Goal: Check status: Check status

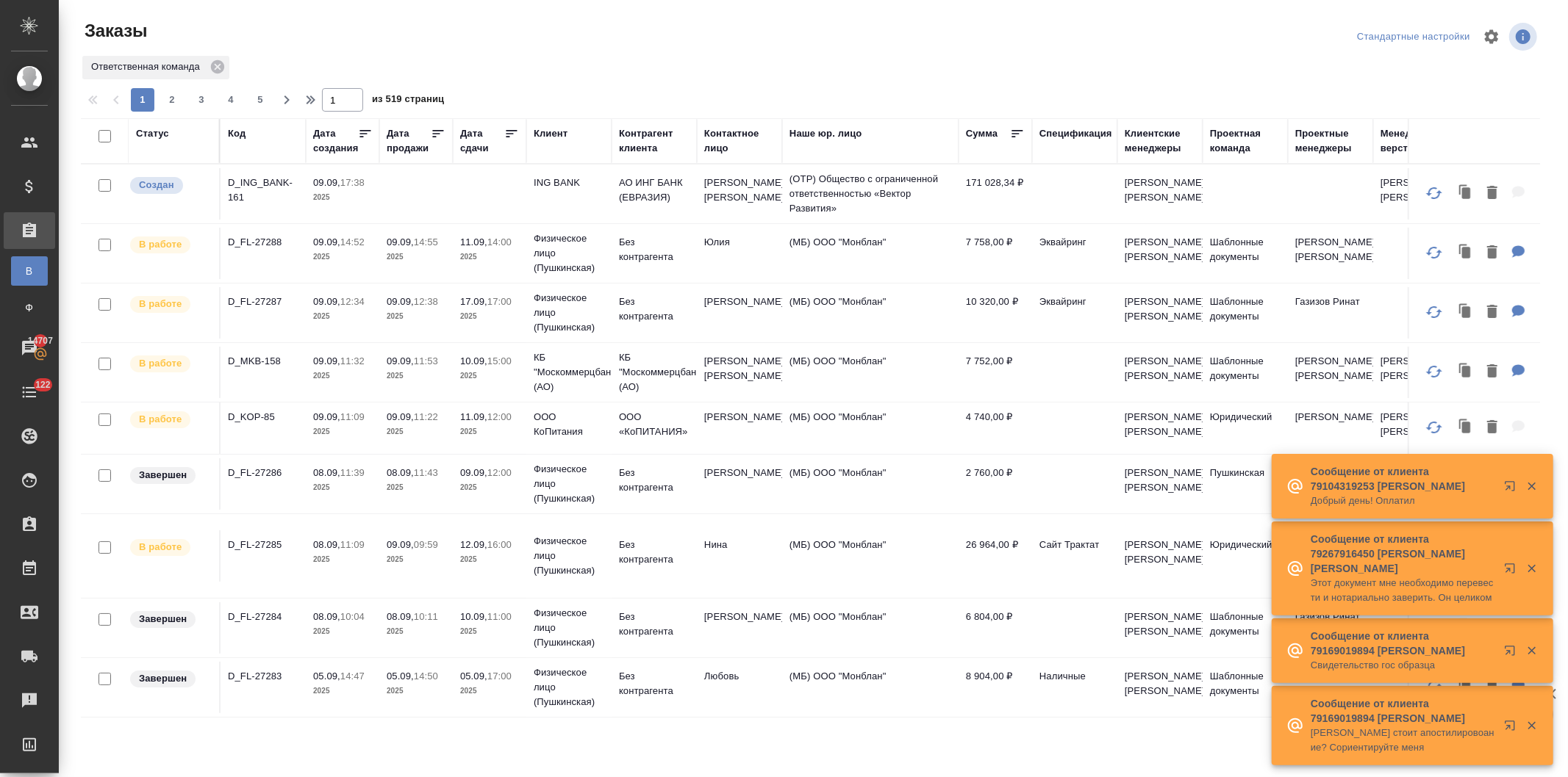
scroll to position [245, 0]
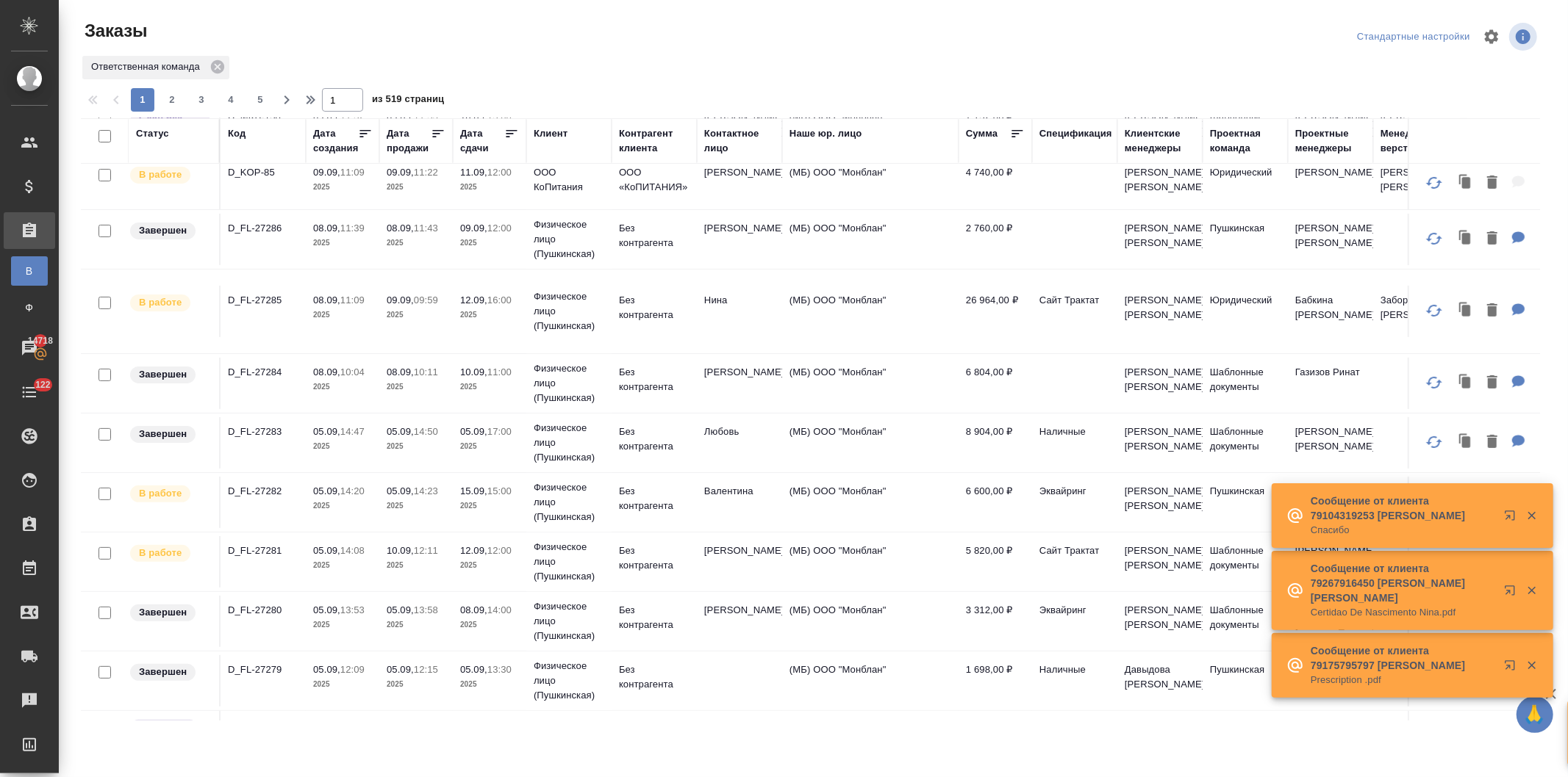
click at [544, 133] on div "Клиент" at bounding box center [550, 134] width 34 height 15
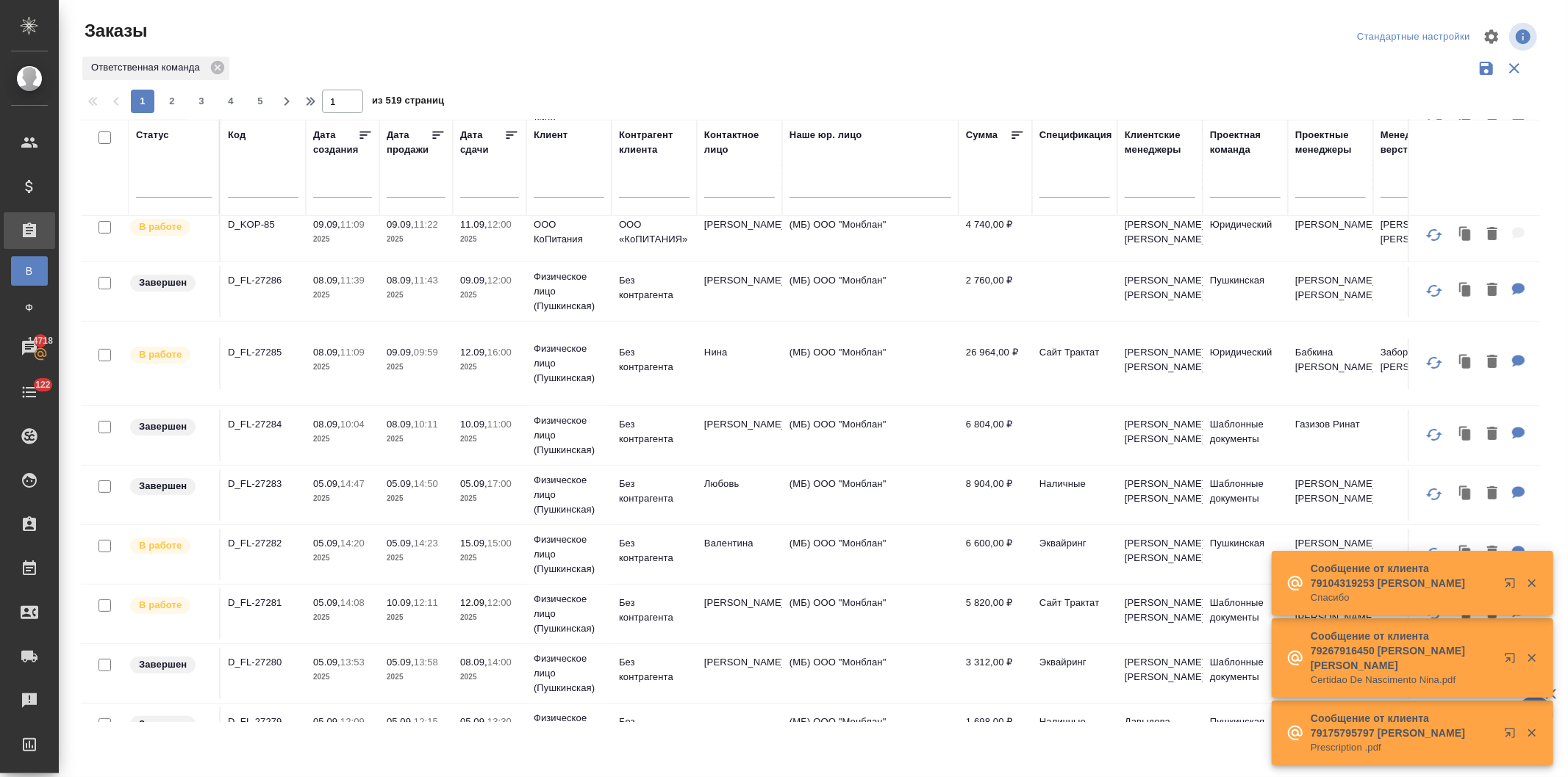
scroll to position [294, 0]
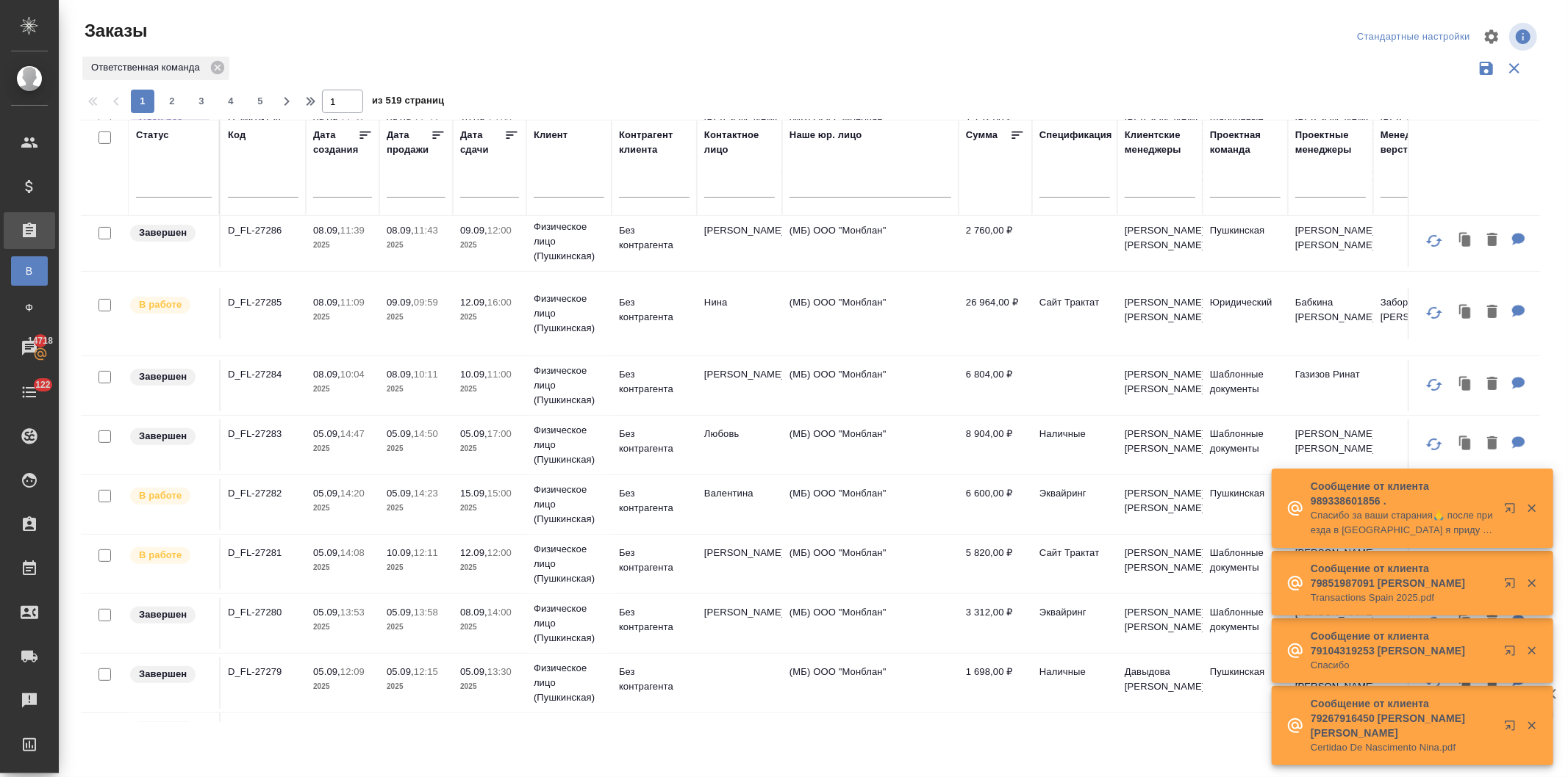
click at [252, 191] on input "text" at bounding box center [263, 187] width 71 height 19
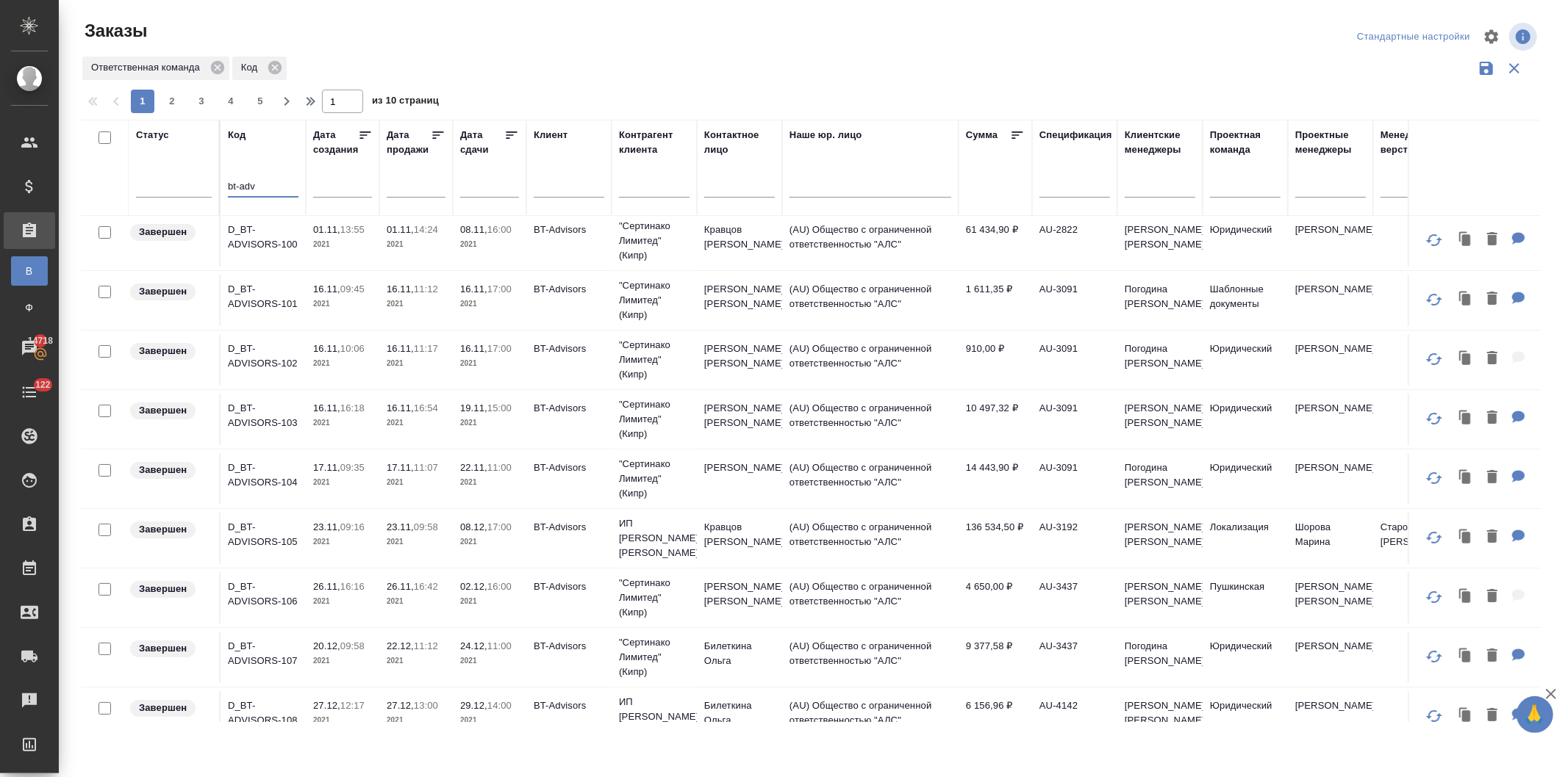
scroll to position [0, 0]
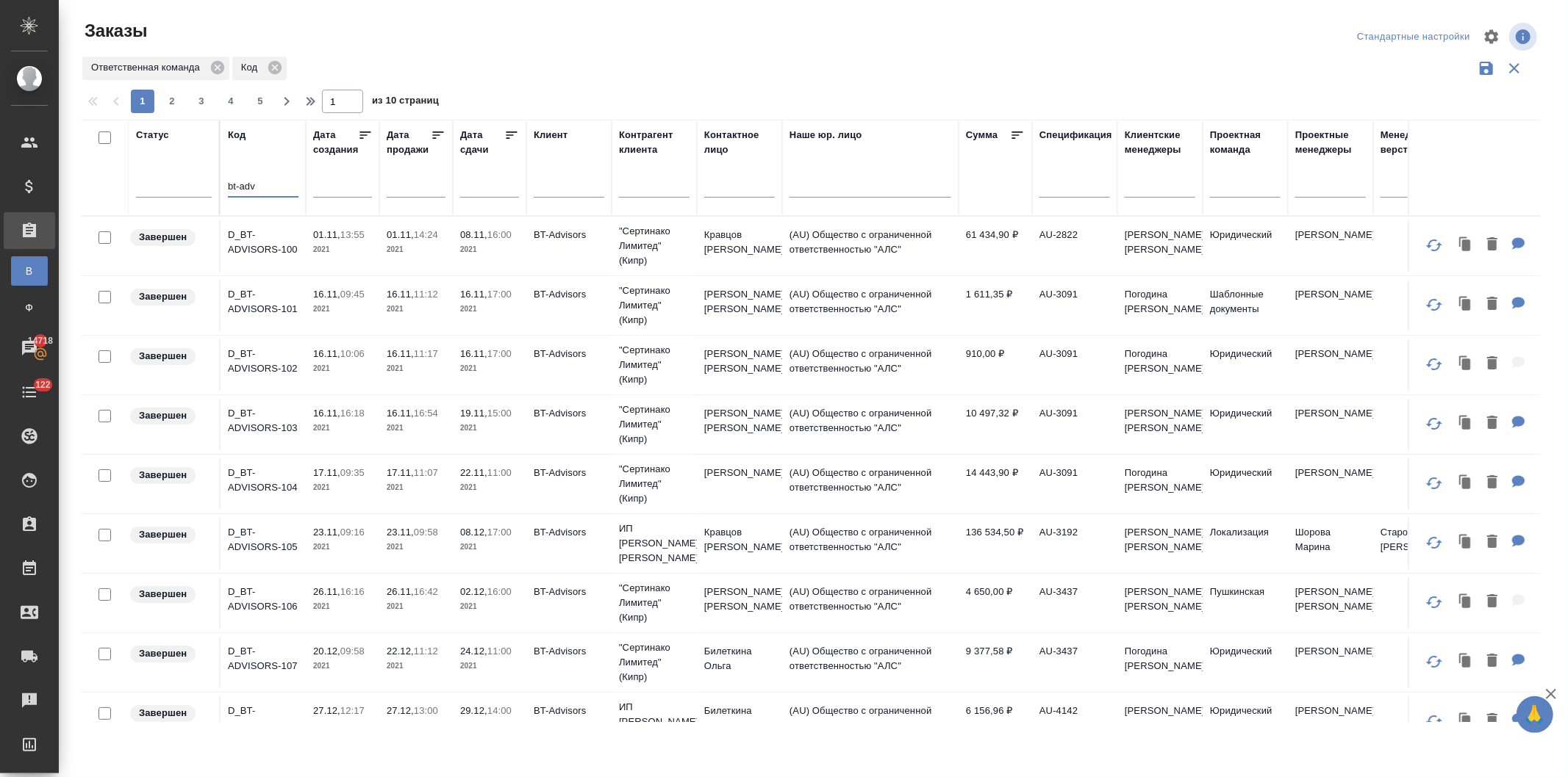
type input "bt-adv"
click at [391, 247] on p "2021" at bounding box center [416, 250] width 59 height 15
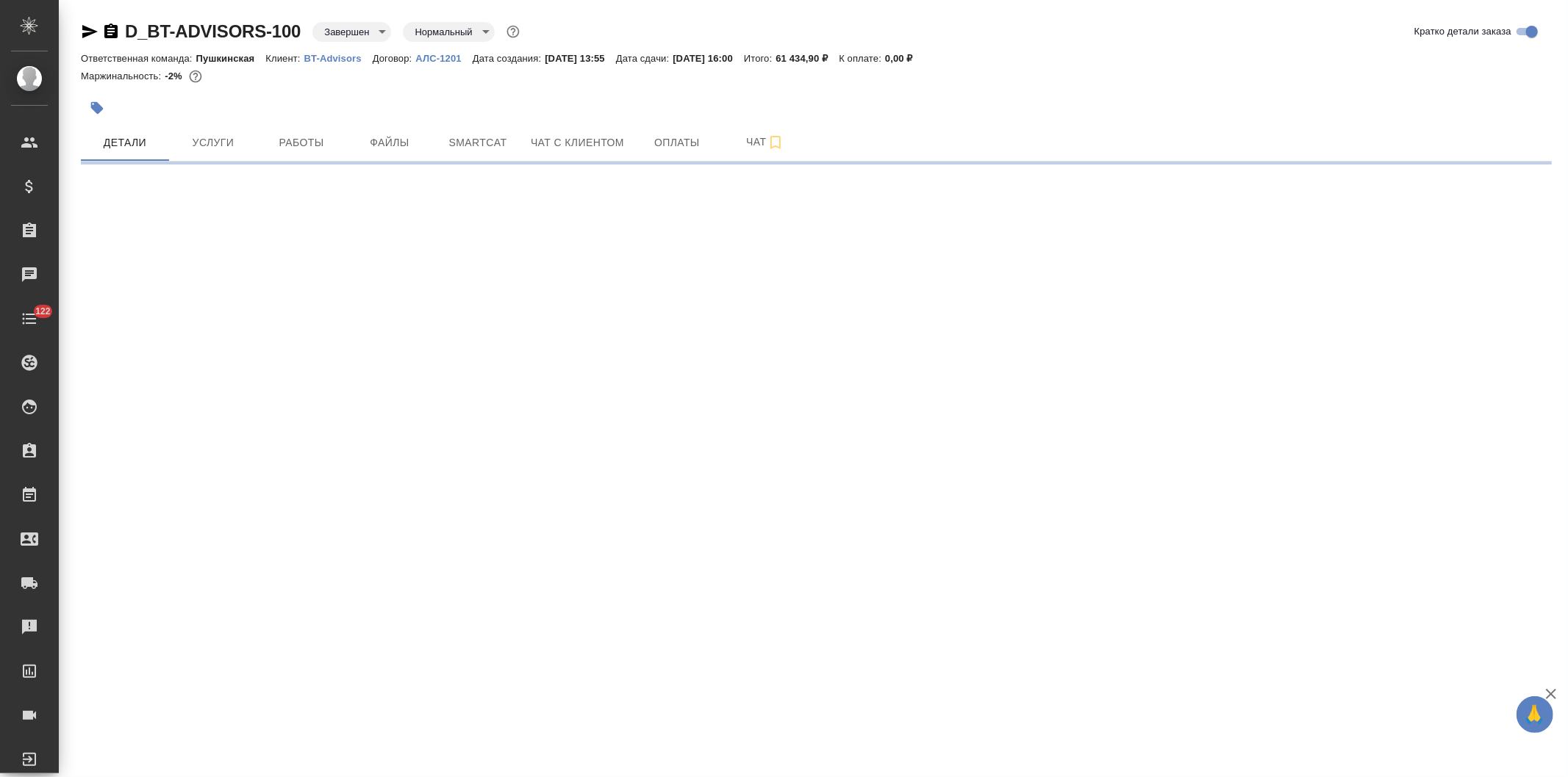
select select "RU"
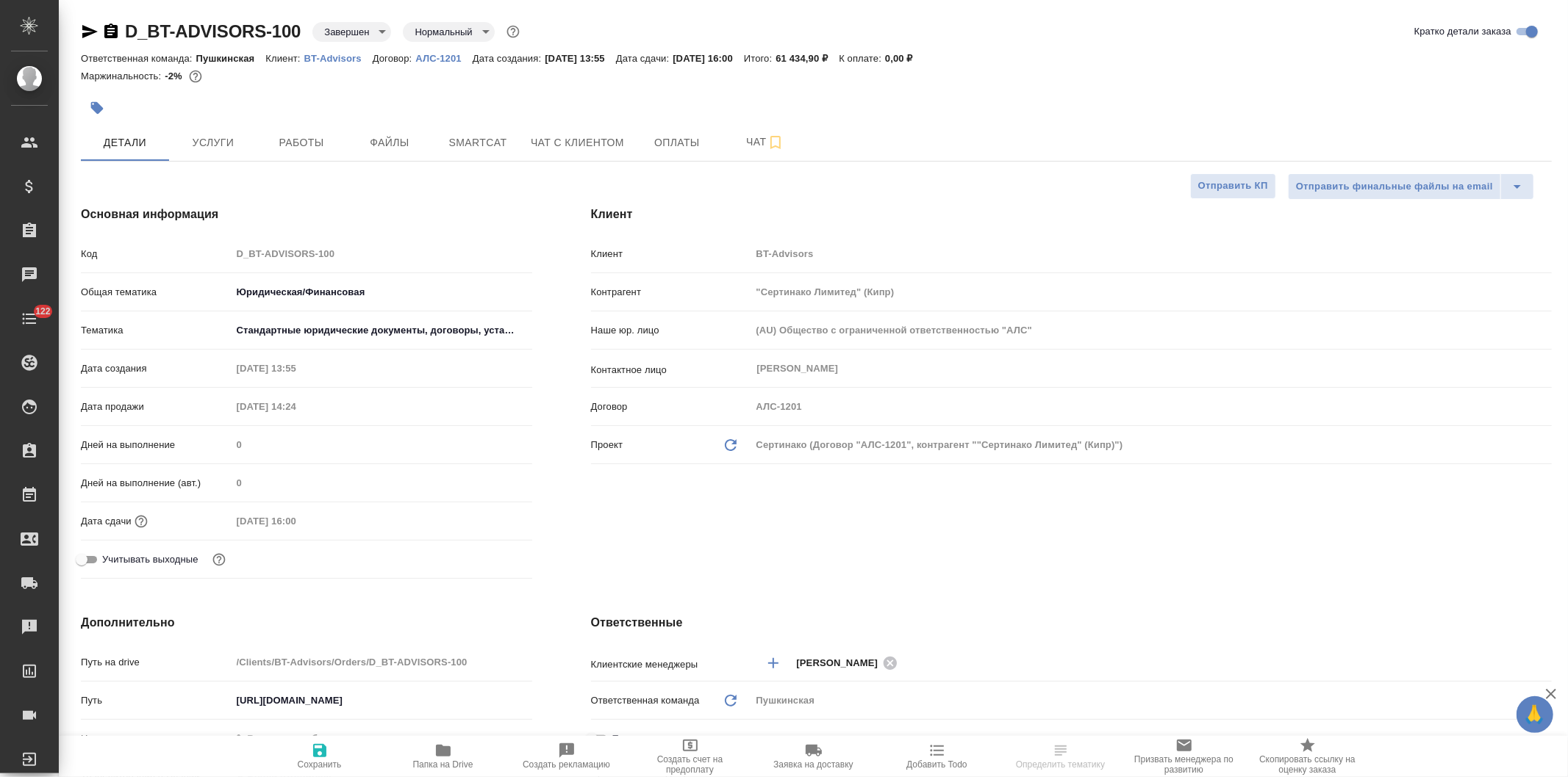
type input "[PERSON_NAME]"
